Goal: Transaction & Acquisition: Purchase product/service

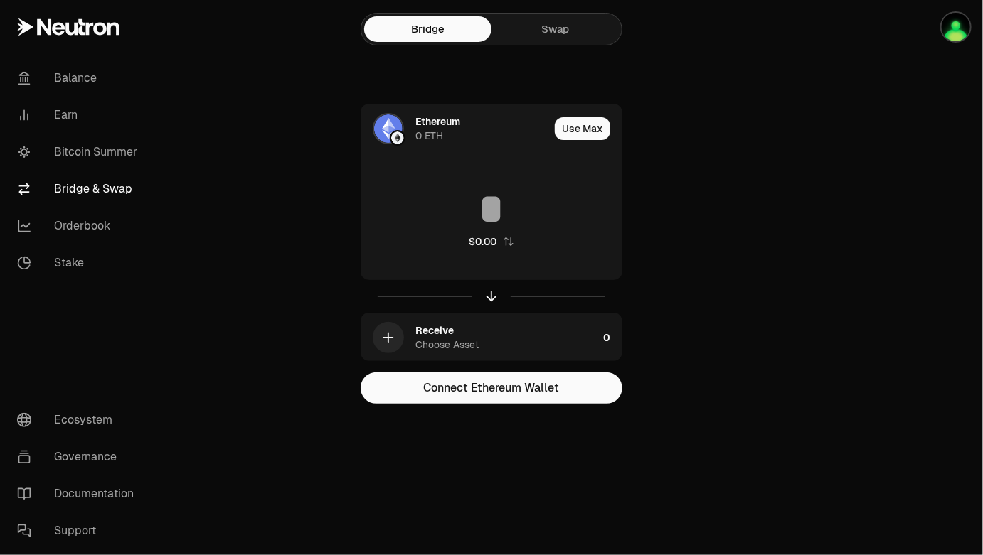
click at [549, 36] on link "Swap" at bounding box center [554, 29] width 127 height 26
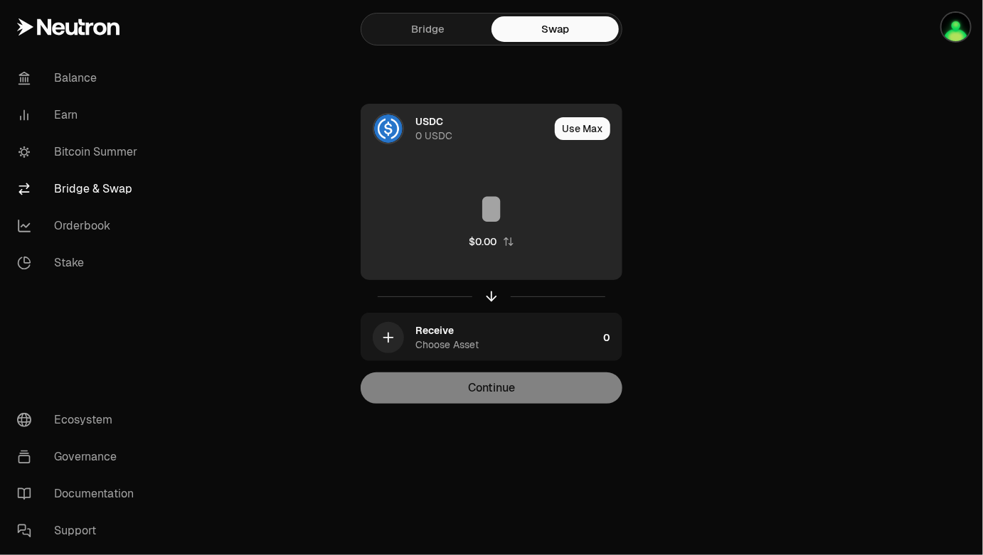
click at [420, 135] on div "0 USDC" at bounding box center [433, 136] width 37 height 14
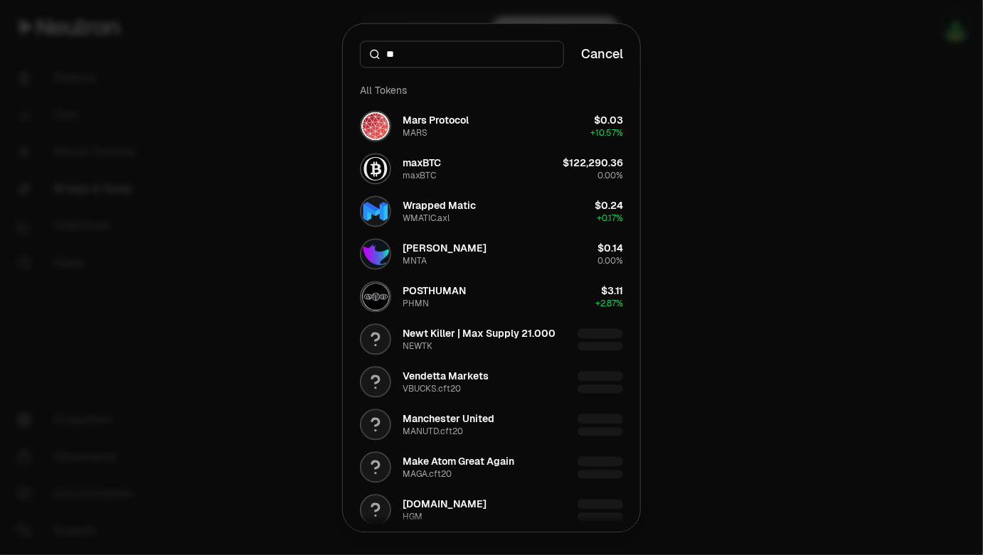
type input "*"
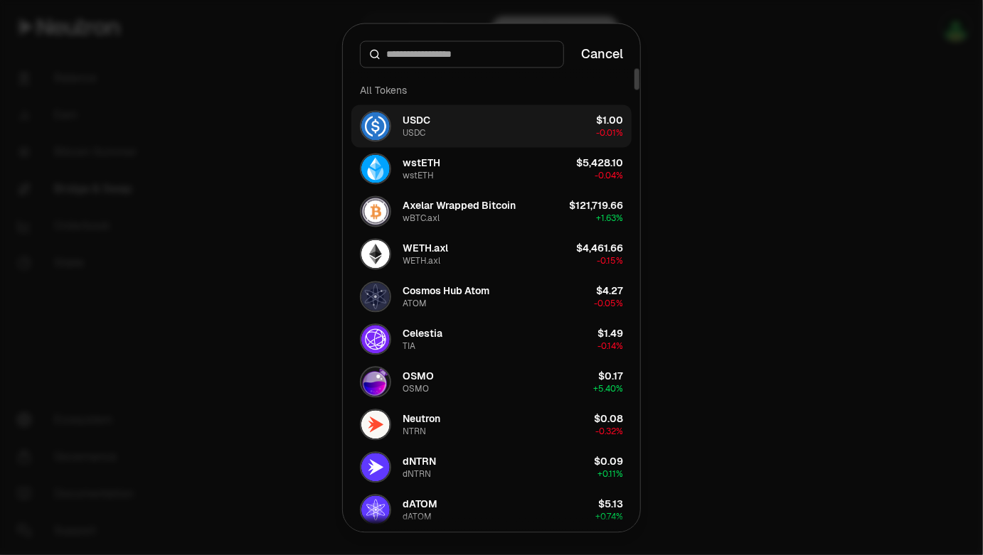
click at [487, 115] on button "USDC USDC $1.00 -0.01%" at bounding box center [491, 126] width 280 height 43
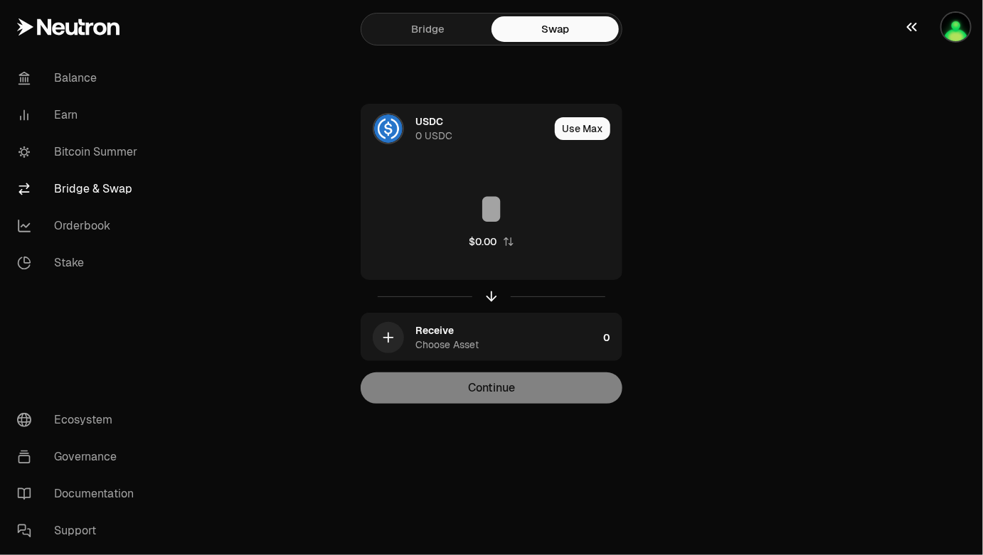
click at [956, 21] on img "button" at bounding box center [955, 27] width 28 height 28
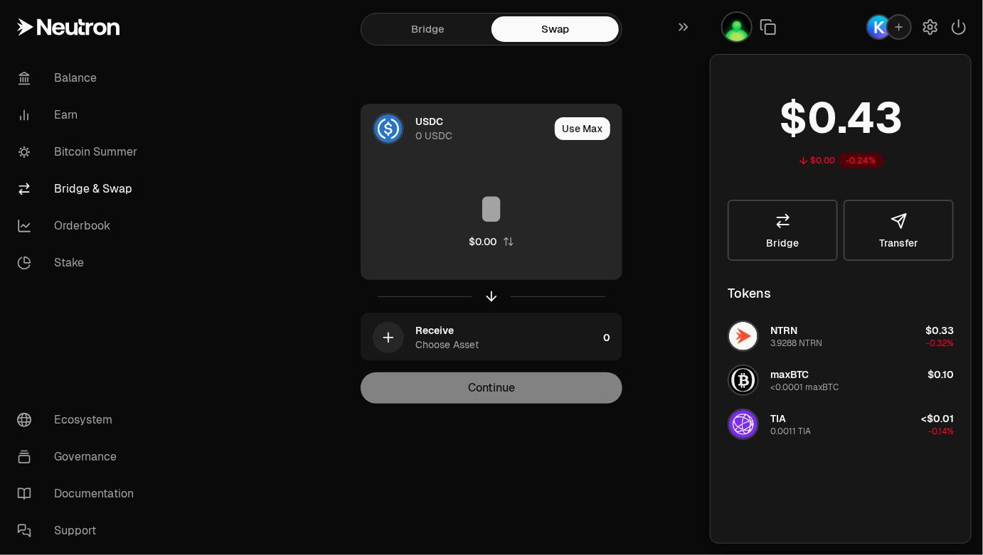
click at [431, 124] on div "USDC" at bounding box center [429, 121] width 28 height 14
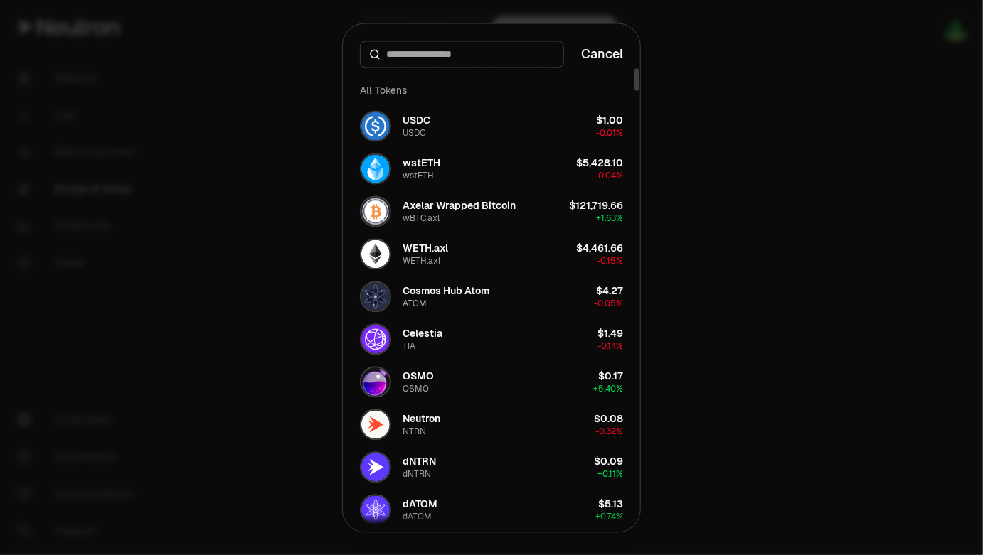
click at [427, 54] on input at bounding box center [470, 54] width 169 height 14
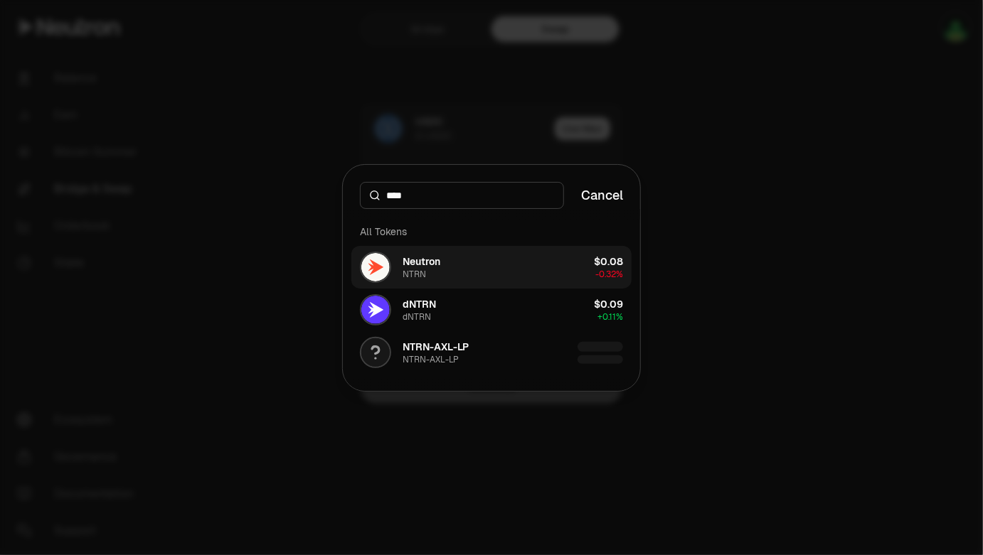
type input "****"
click at [498, 283] on button "Neutron NTRN $0.08 -0.32%" at bounding box center [491, 267] width 280 height 43
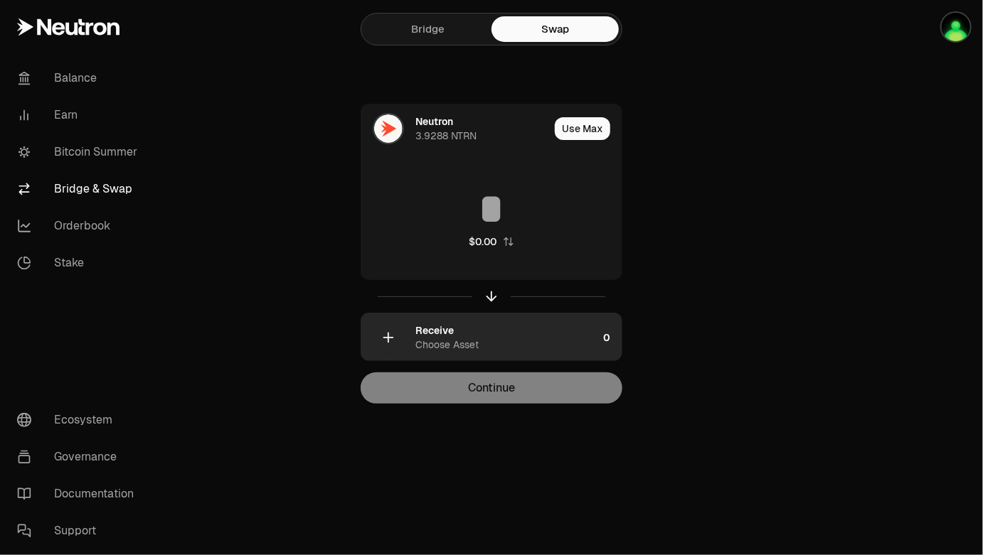
click at [471, 329] on div "Receive Choose Asset" at bounding box center [506, 338] width 182 height 28
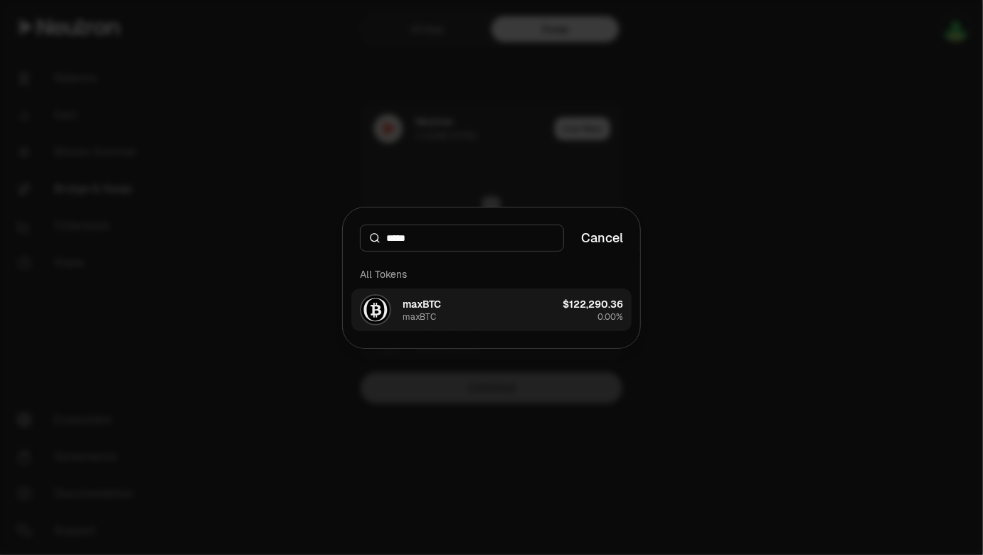
type input "*****"
click at [477, 321] on button "maxBTC maxBTC $122,290.36 0.00%" at bounding box center [491, 310] width 280 height 43
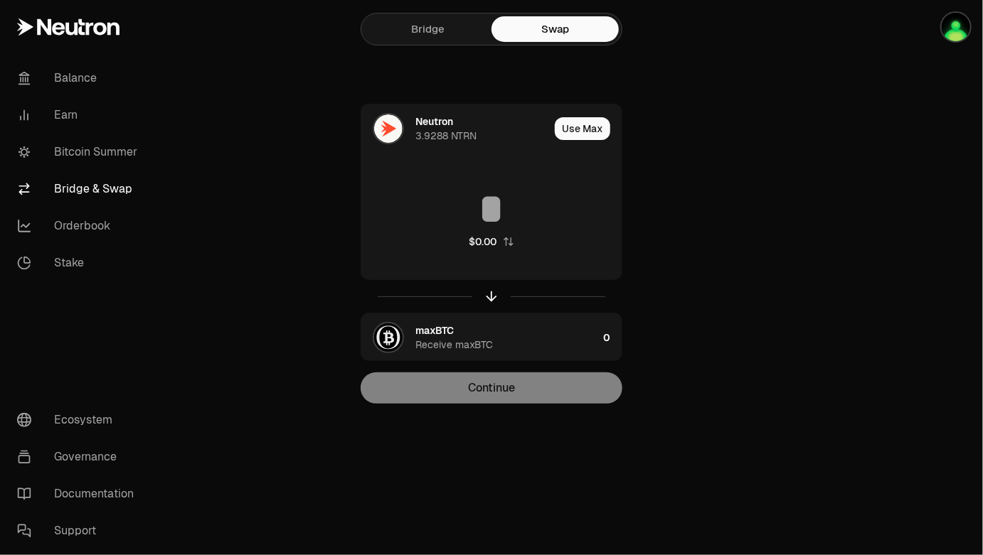
click at [774, 209] on main "Bridge Swap Neutron 3.9288 NTRN Use Max $0.00 maxBTC Receive maxBTC 0 Continue" at bounding box center [570, 230] width 823 height 461
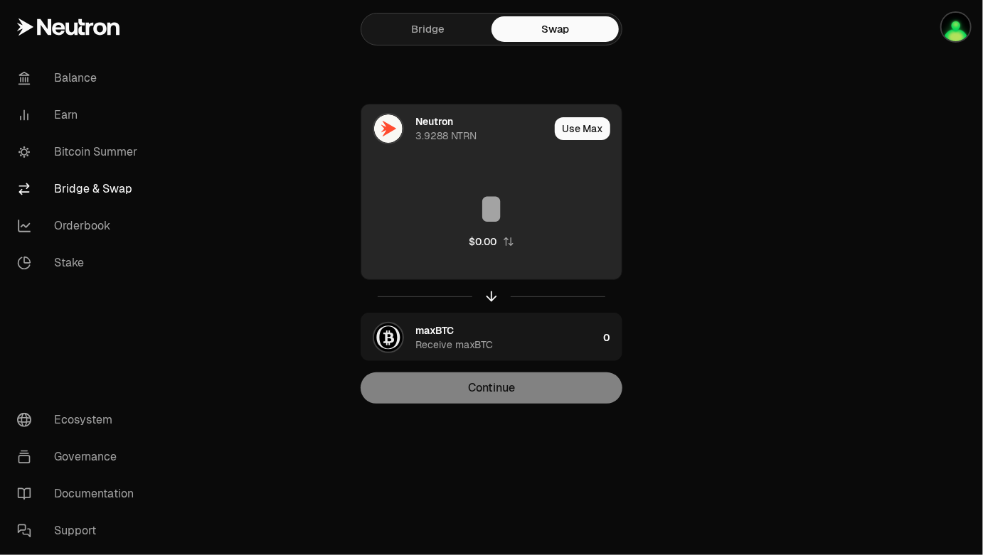
click at [501, 210] on input at bounding box center [491, 209] width 260 height 43
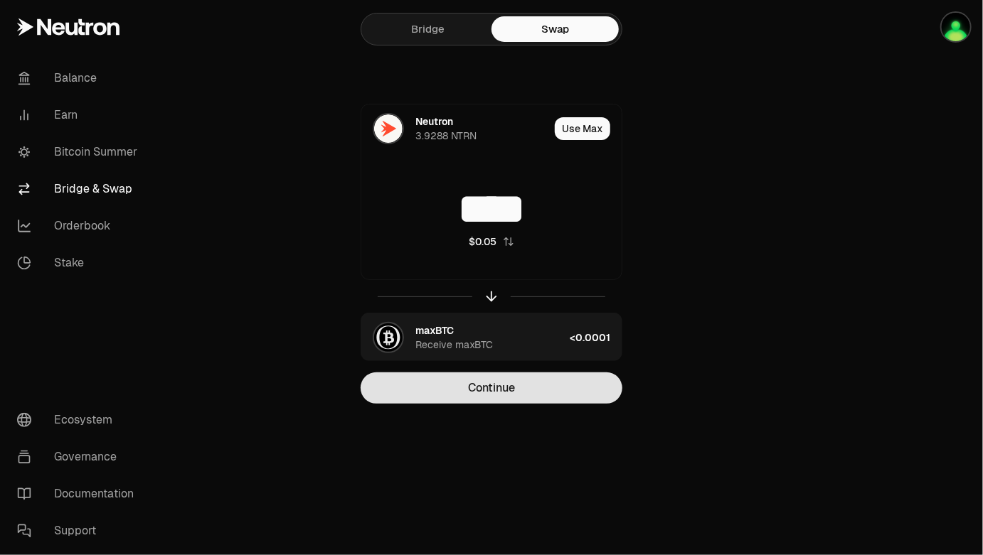
type input "****"
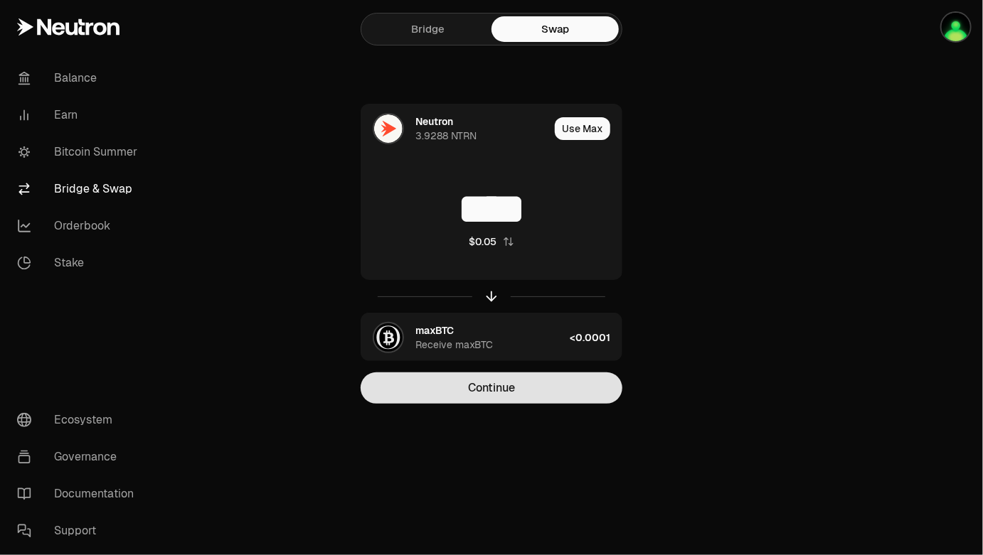
click at [513, 385] on button "Continue" at bounding box center [492, 388] width 262 height 31
